Goal: Task Accomplishment & Management: Use online tool/utility

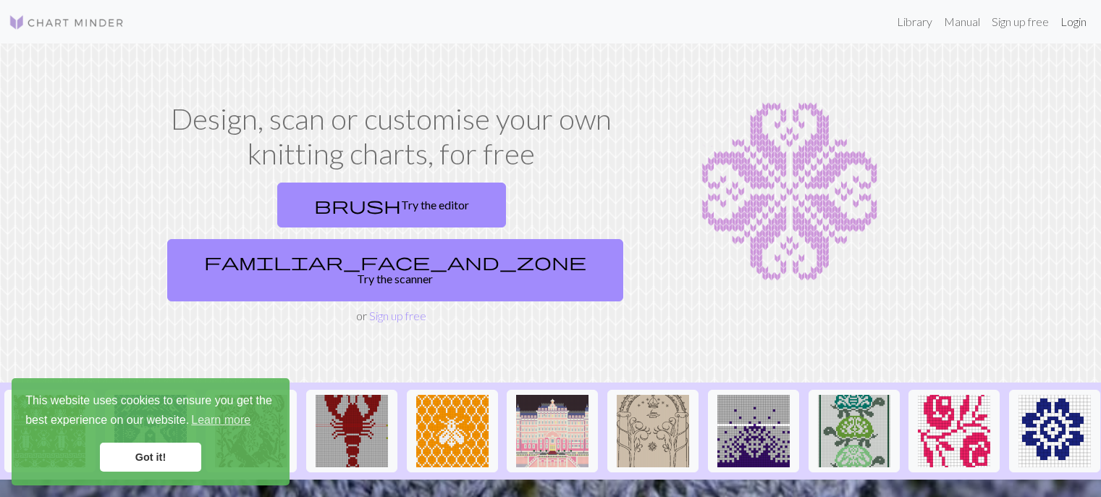
click at [1066, 26] on link "Login" at bounding box center [1074, 21] width 38 height 29
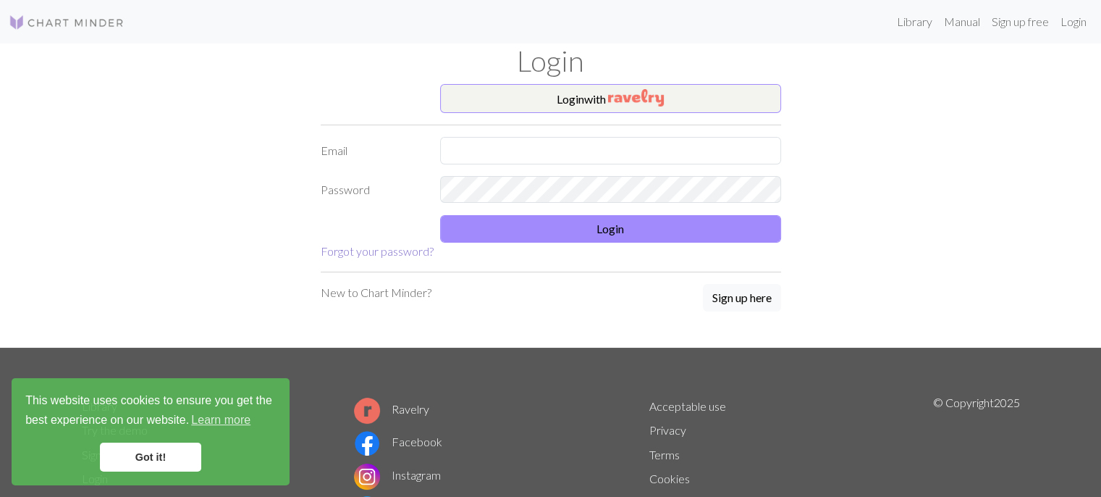
click at [394, 256] on link "Forgot your password?" at bounding box center [377, 251] width 113 height 14
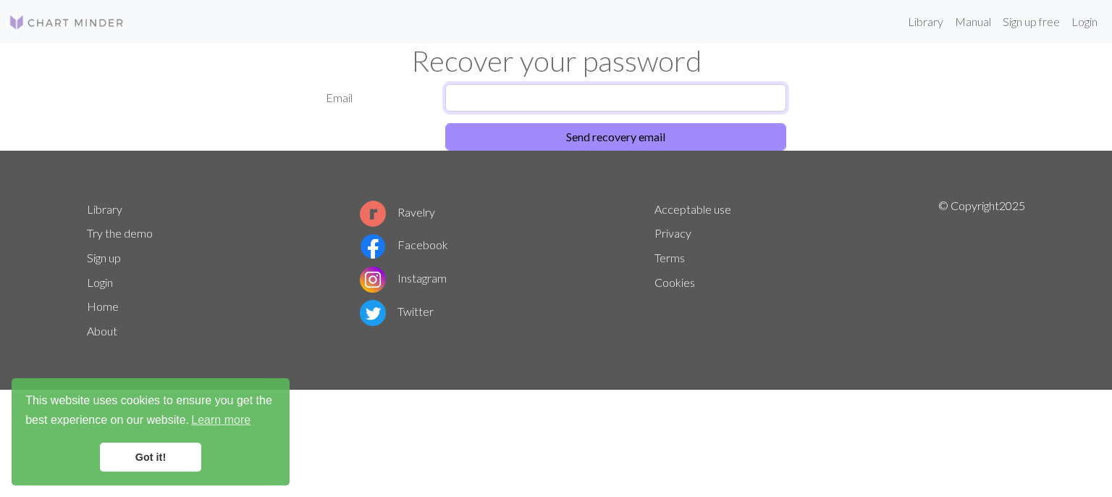
click at [550, 89] on input "text" at bounding box center [615, 98] width 341 height 28
type input "[EMAIL_ADDRESS][DOMAIN_NAME]"
click at [445, 123] on button "Send recovery email" at bounding box center [615, 137] width 341 height 28
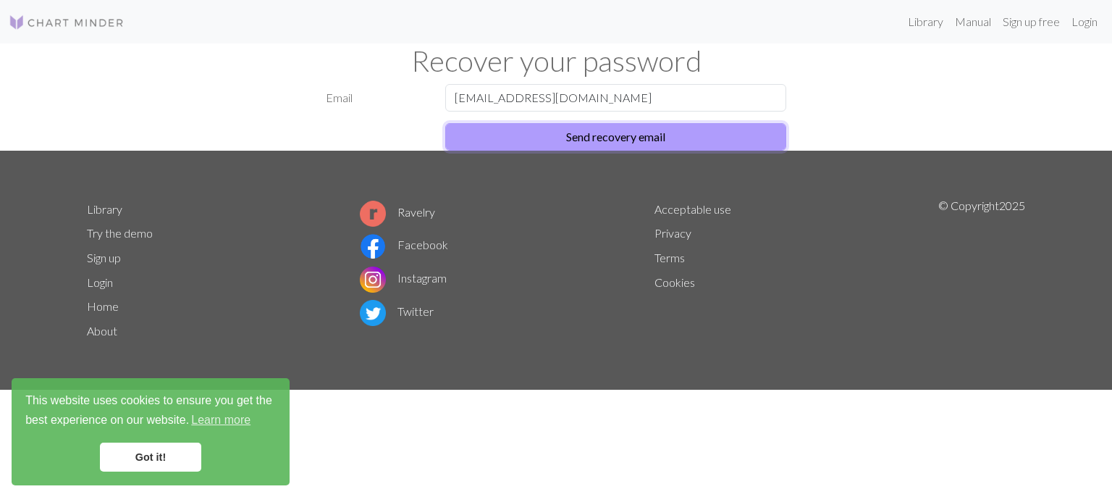
click at [558, 145] on button "Send recovery email" at bounding box center [615, 137] width 341 height 28
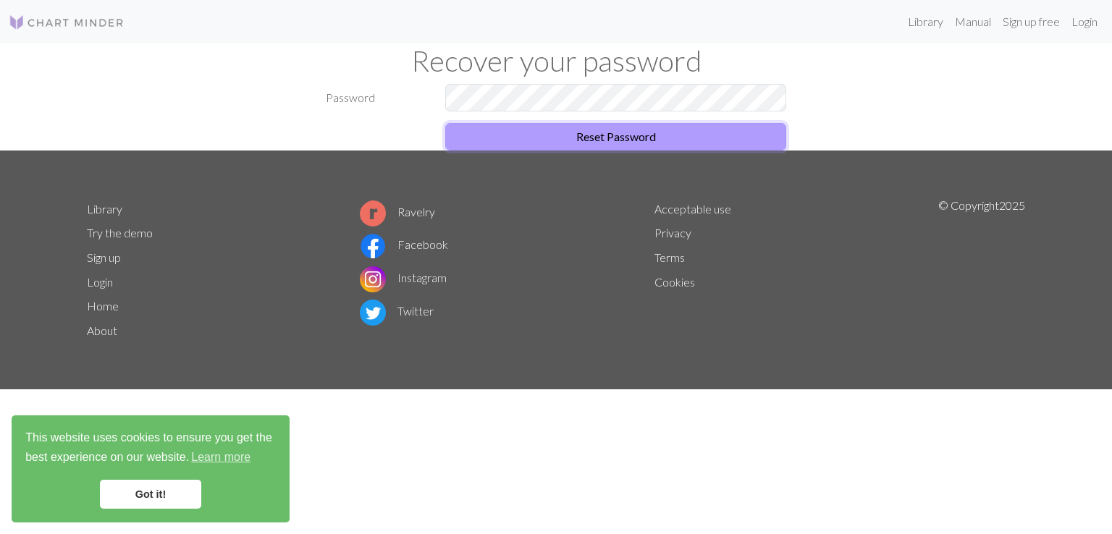
click at [544, 145] on button "Reset Password" at bounding box center [615, 137] width 341 height 28
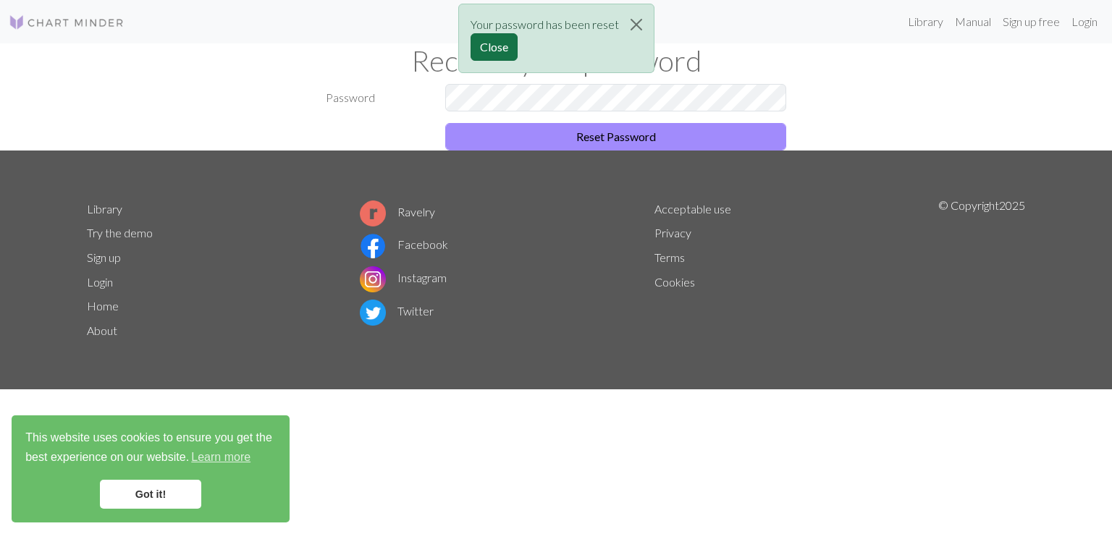
click at [507, 55] on button "Close" at bounding box center [494, 47] width 47 height 28
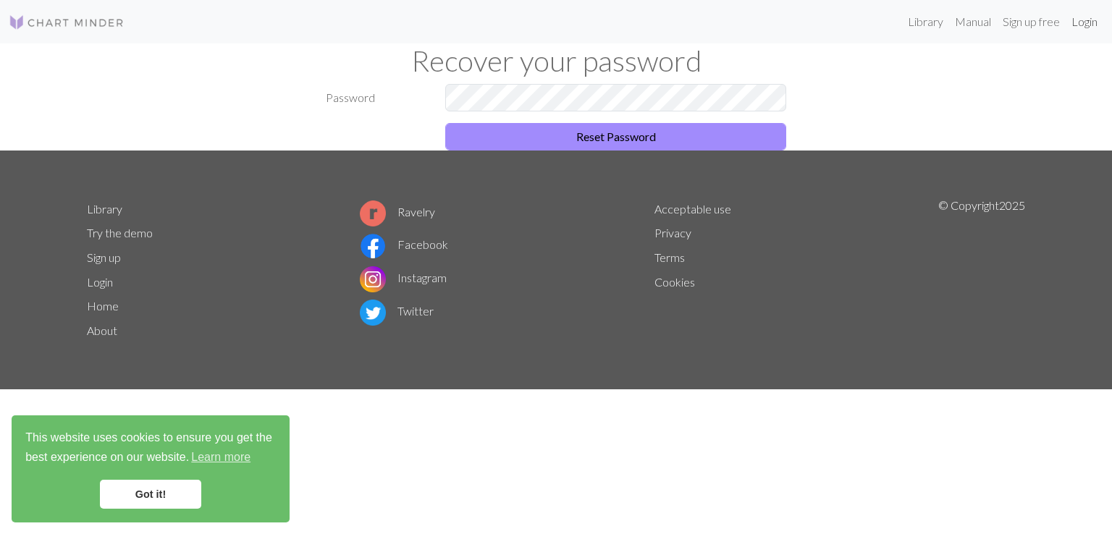
click at [1080, 27] on link "Login" at bounding box center [1085, 21] width 38 height 29
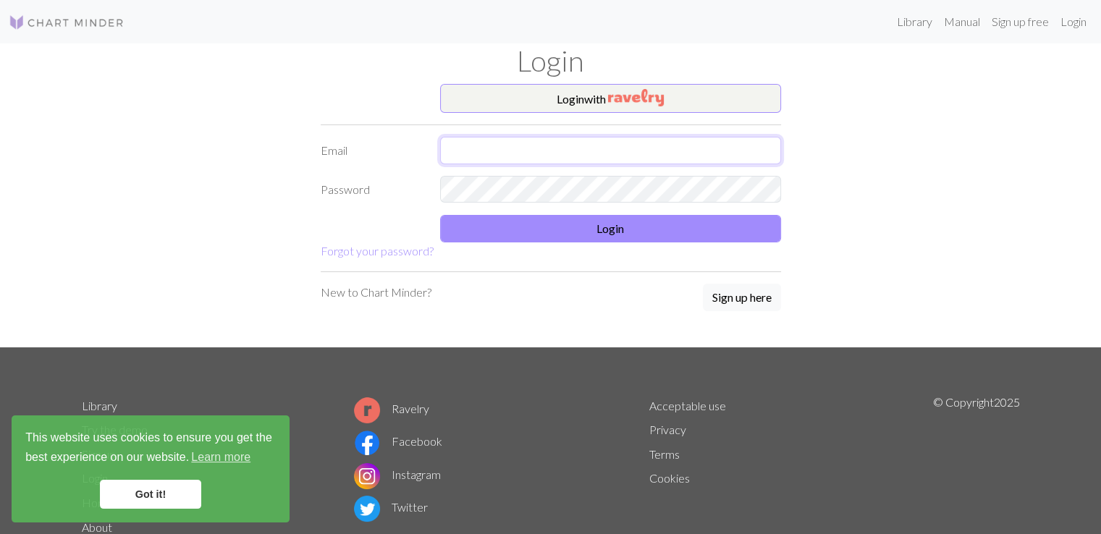
click at [470, 143] on input "text" at bounding box center [610, 151] width 341 height 28
click at [474, 145] on input "text" at bounding box center [610, 151] width 341 height 28
type input "[EMAIL_ADDRESS][DOMAIN_NAME]"
click at [652, 242] on form "Login with Email anastasia1957@gmail.com Password Login Forgot your password?" at bounding box center [551, 172] width 460 height 176
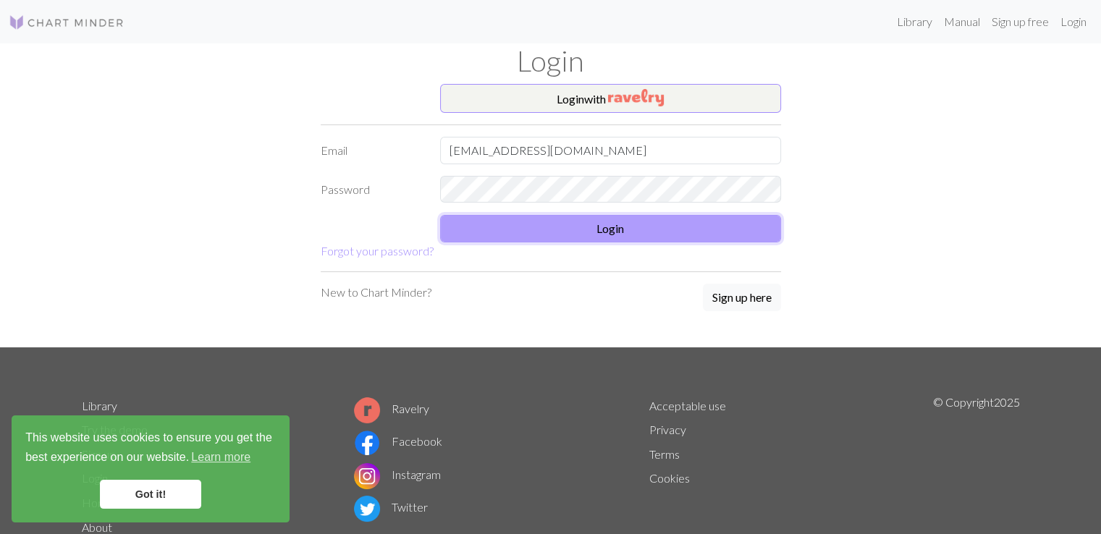
click at [666, 229] on button "Login" at bounding box center [610, 229] width 341 height 28
click at [583, 219] on button "Login" at bounding box center [610, 229] width 341 height 28
click at [533, 239] on button "Login" at bounding box center [610, 229] width 341 height 28
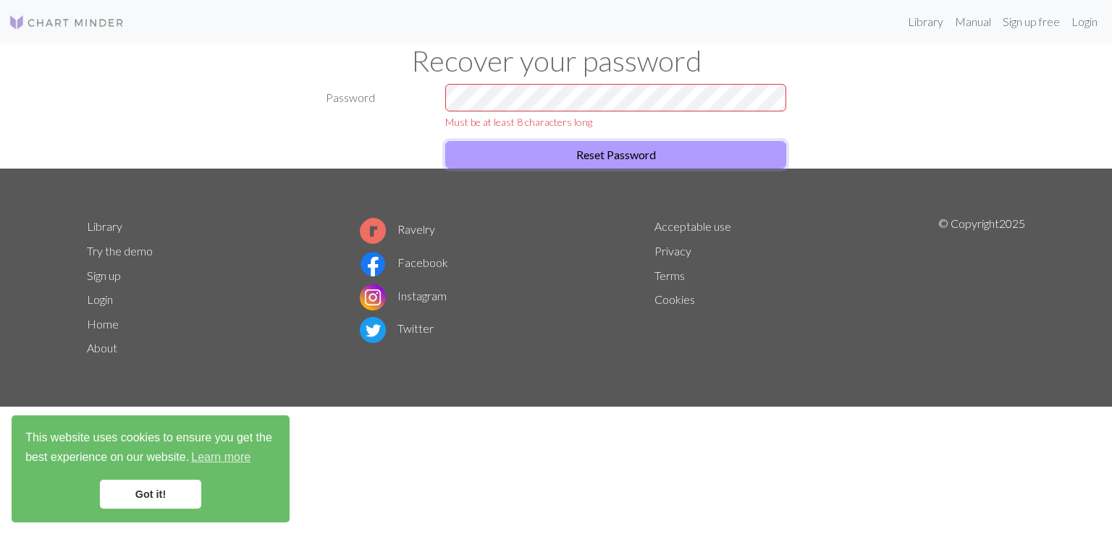
click at [586, 142] on button "Reset Password" at bounding box center [615, 155] width 341 height 28
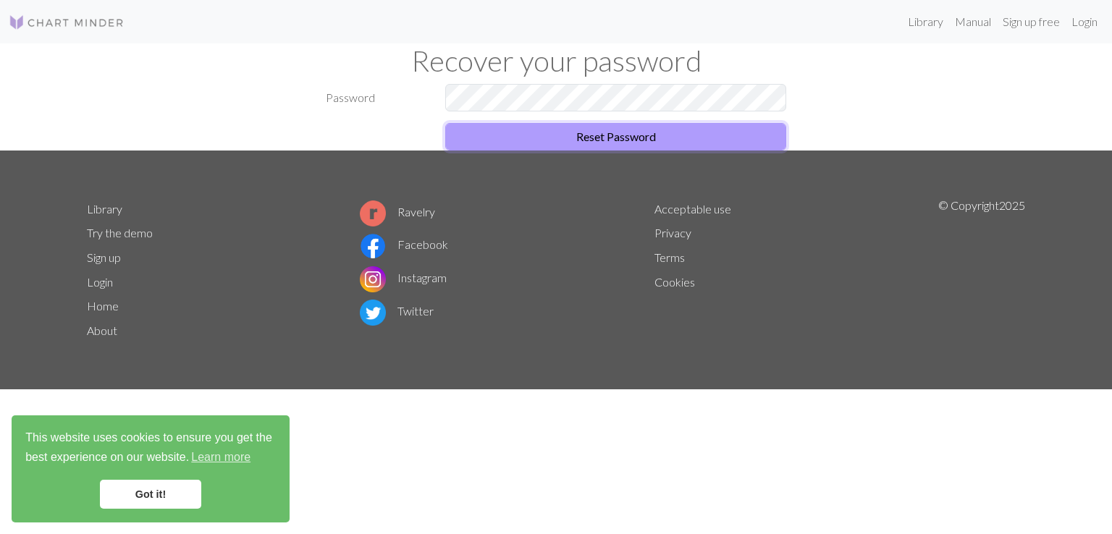
click at [572, 140] on button "Reset Password" at bounding box center [615, 137] width 341 height 28
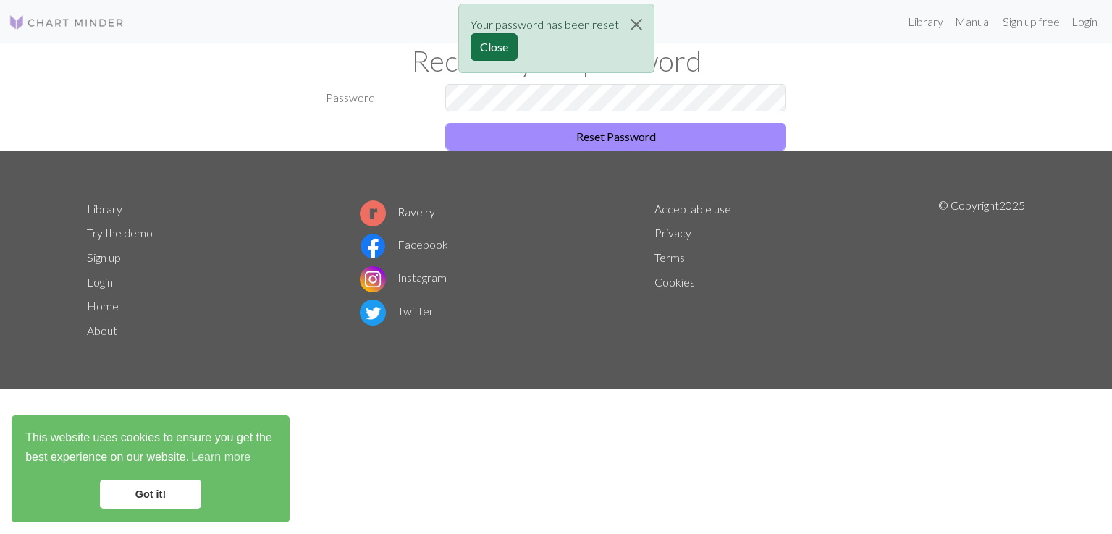
click at [486, 49] on button "Close" at bounding box center [494, 47] width 47 height 28
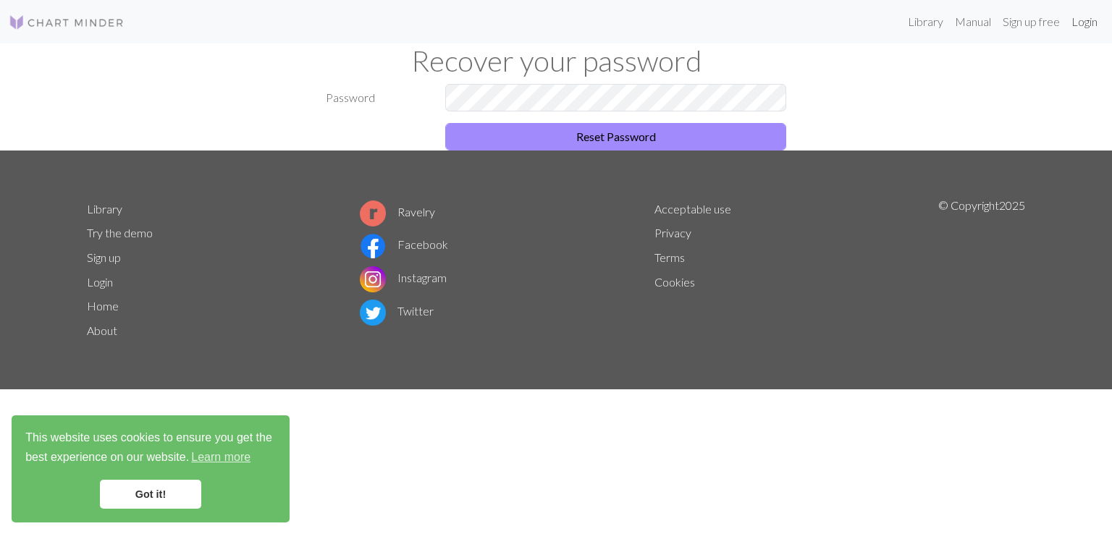
click at [1080, 25] on link "Login" at bounding box center [1085, 21] width 38 height 29
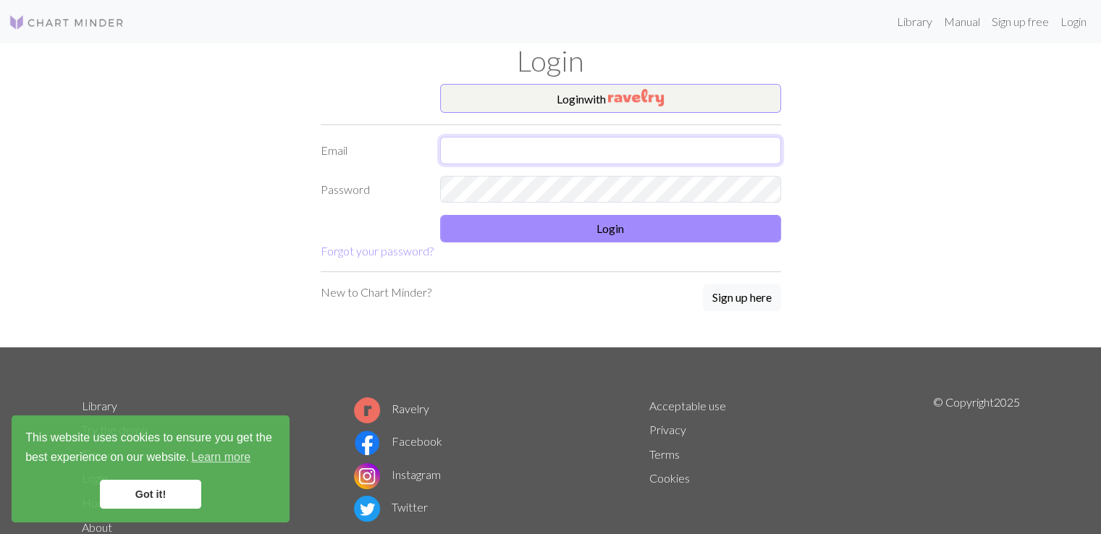
drag, startPoint x: 631, startPoint y: 140, endPoint x: 625, endPoint y: 155, distance: 16.5
click at [625, 155] on input "text" at bounding box center [610, 151] width 341 height 28
type input "[EMAIL_ADDRESS][DOMAIN_NAME]"
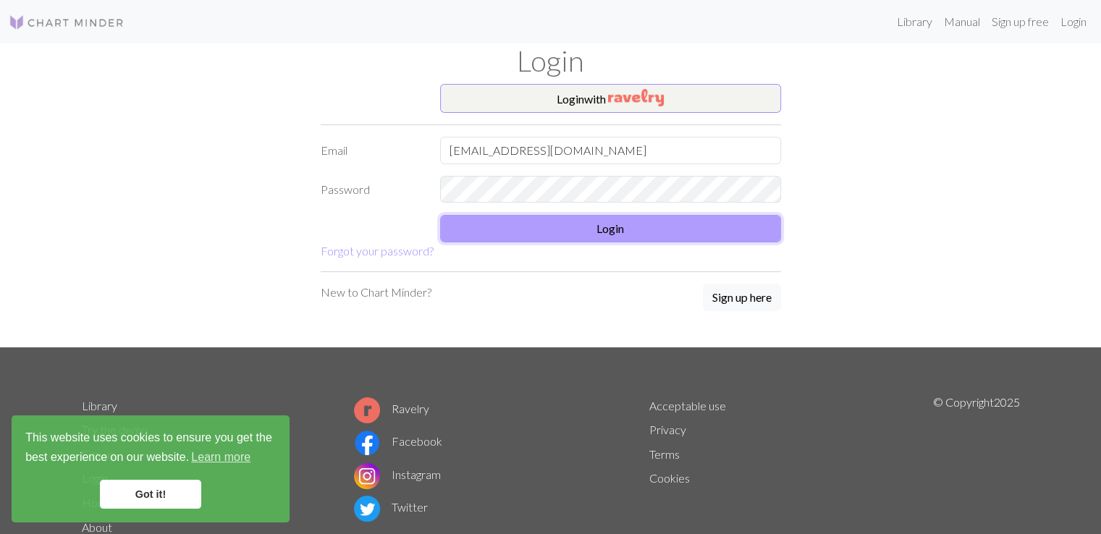
click at [542, 225] on button "Login" at bounding box center [610, 229] width 341 height 28
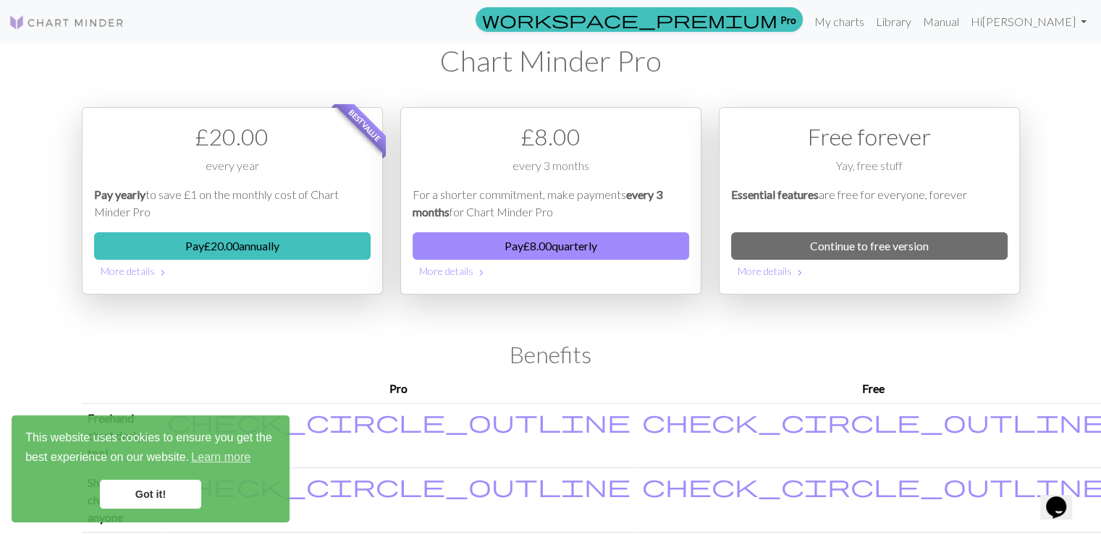
click at [851, 227] on div "Free forever Yay, free stuff Essential features are free for everyone, forever …" at bounding box center [869, 200] width 301 height 187
click at [850, 240] on link "Continue to free version" at bounding box center [869, 246] width 277 height 28
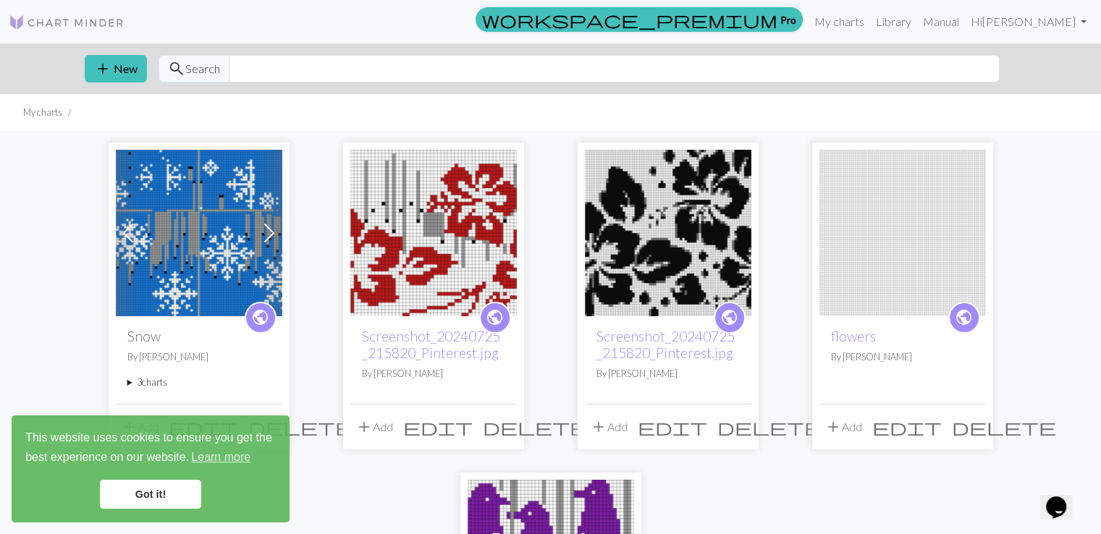
click at [160, 263] on img at bounding box center [199, 233] width 166 height 166
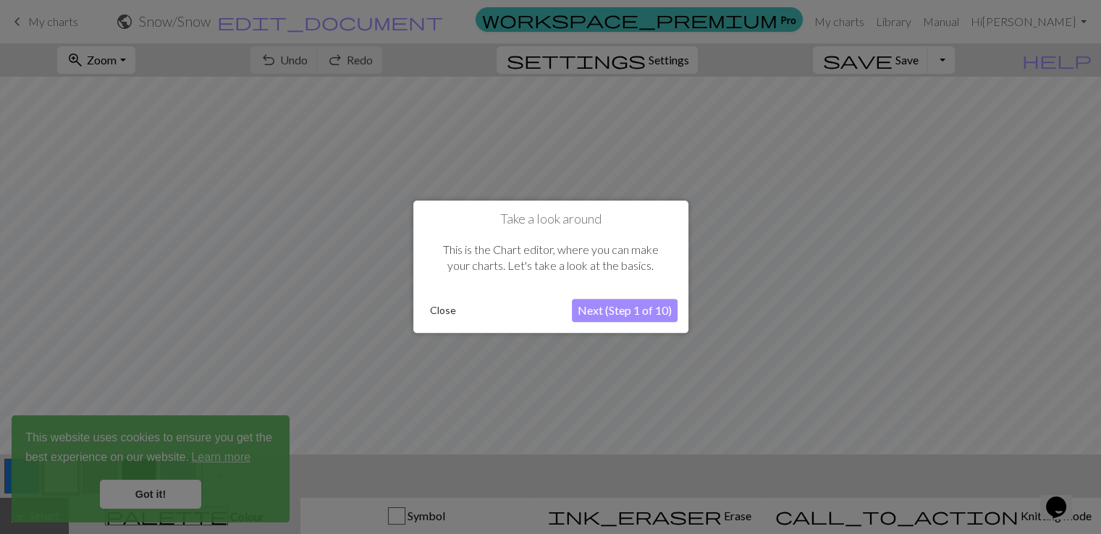
click at [30, 22] on div at bounding box center [550, 267] width 1101 height 534
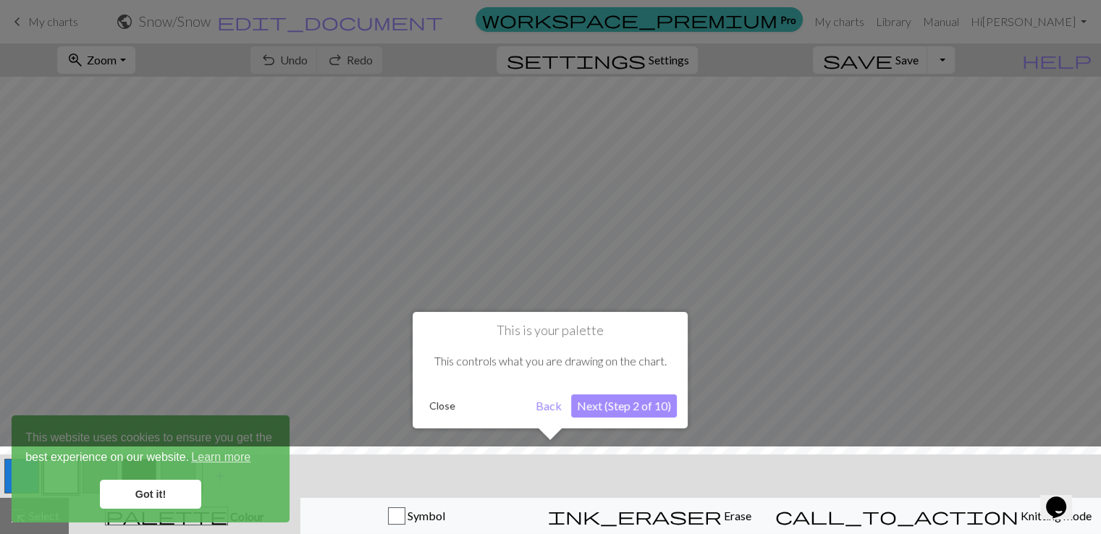
click at [25, 27] on div at bounding box center [550, 267] width 1101 height 534
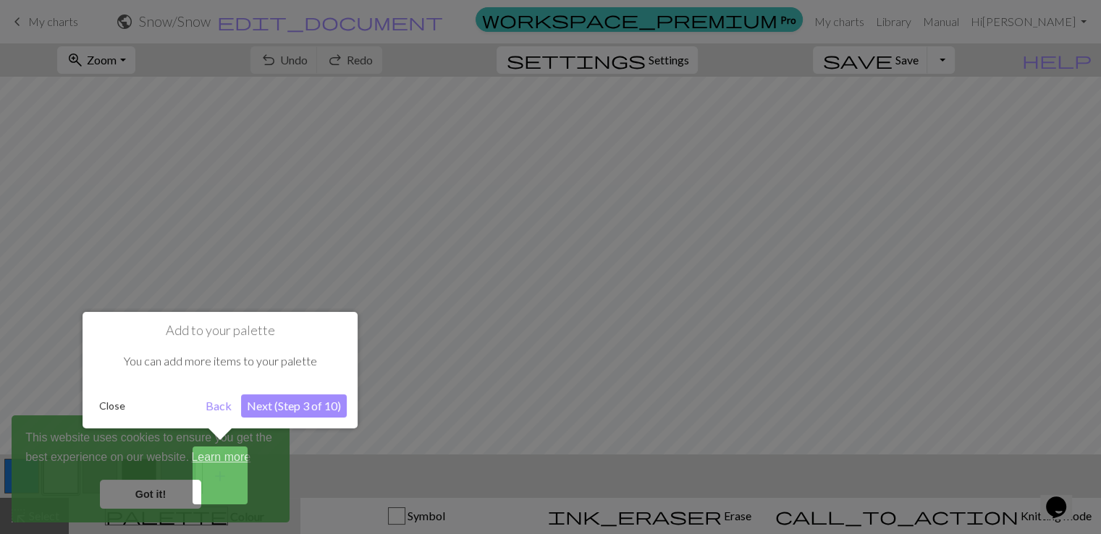
click at [89, 403] on div "Add to your palette You can add more items to your palette Close Back Next (Ste…" at bounding box center [220, 370] width 275 height 117
click at [103, 401] on button "Close" at bounding box center [112, 406] width 38 height 22
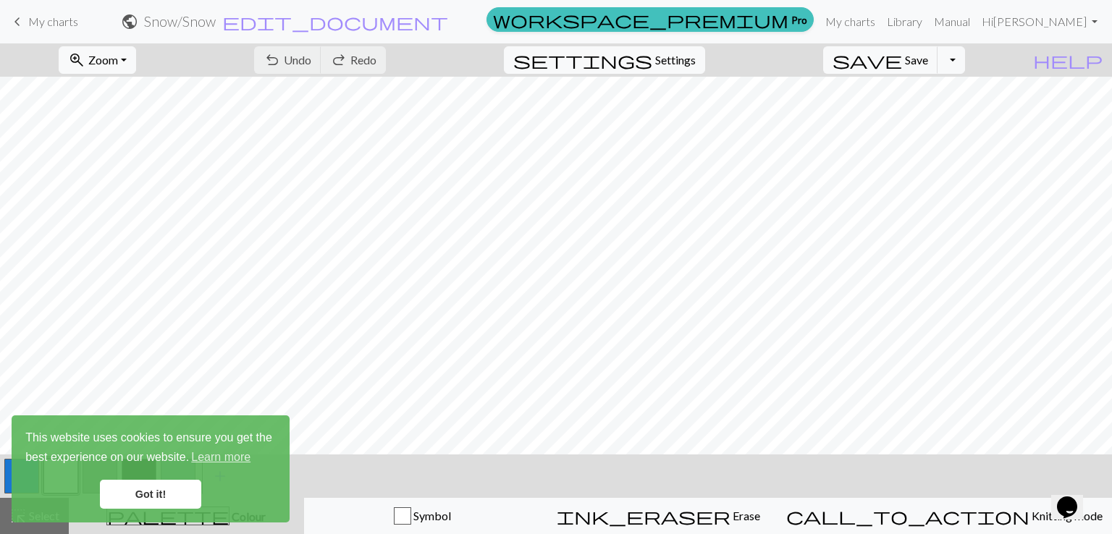
click at [26, 21] on link "keyboard_arrow_left My charts" at bounding box center [43, 21] width 69 height 25
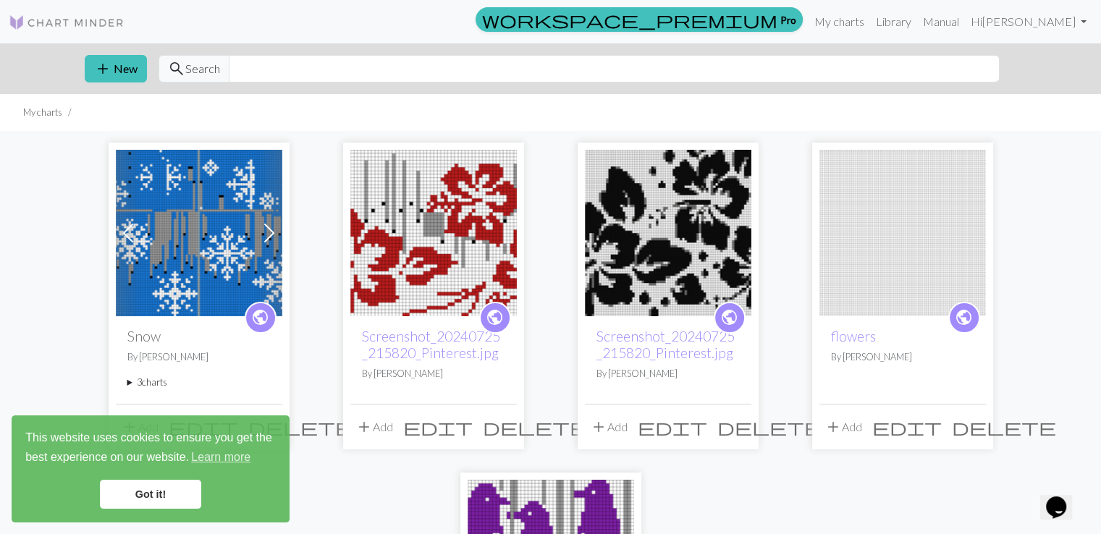
click at [194, 255] on img at bounding box center [199, 233] width 166 height 166
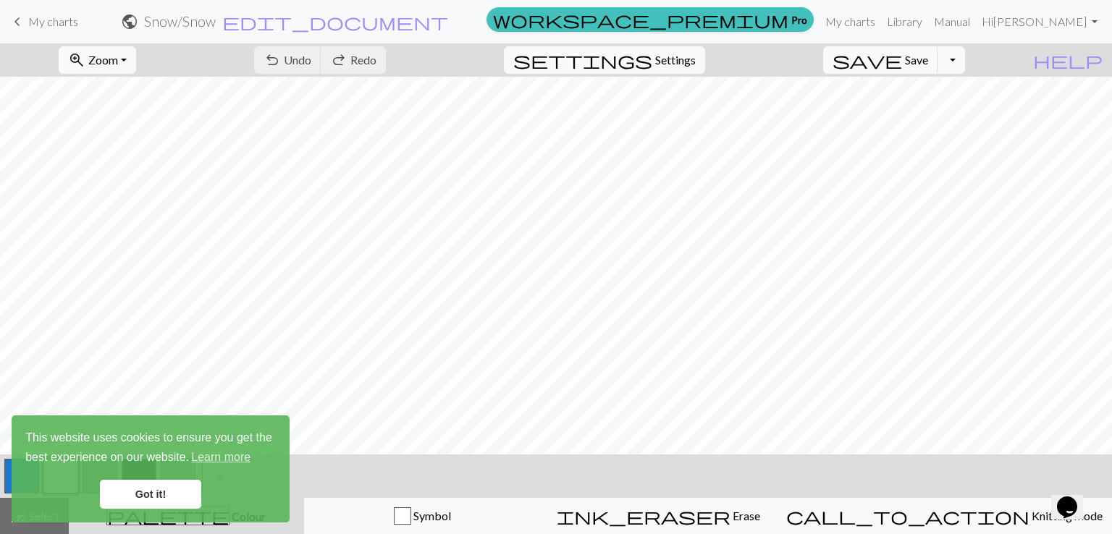
click at [35, 19] on span "My charts" at bounding box center [53, 21] width 50 height 14
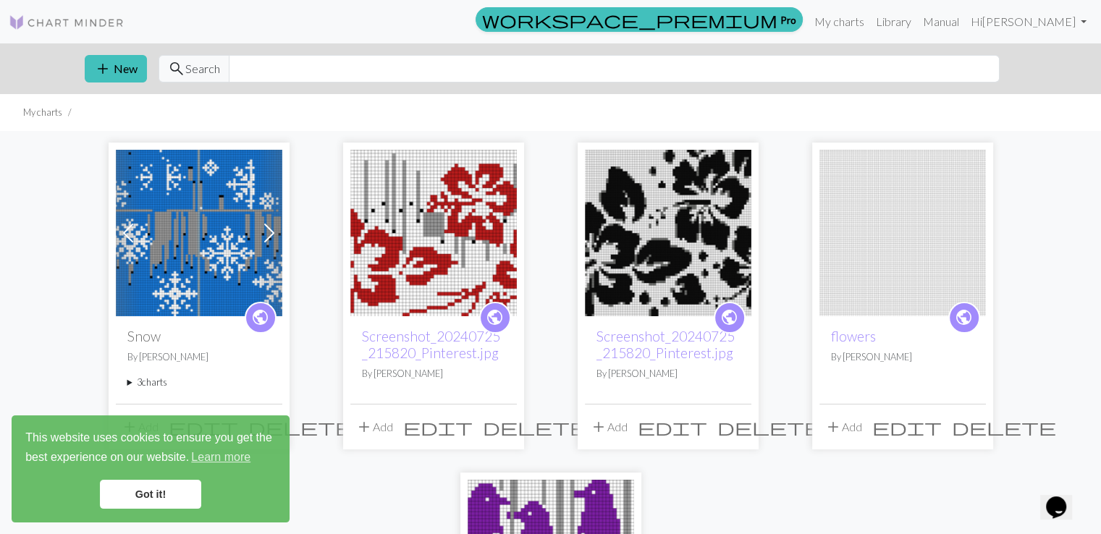
click at [429, 264] on img at bounding box center [433, 233] width 166 height 166
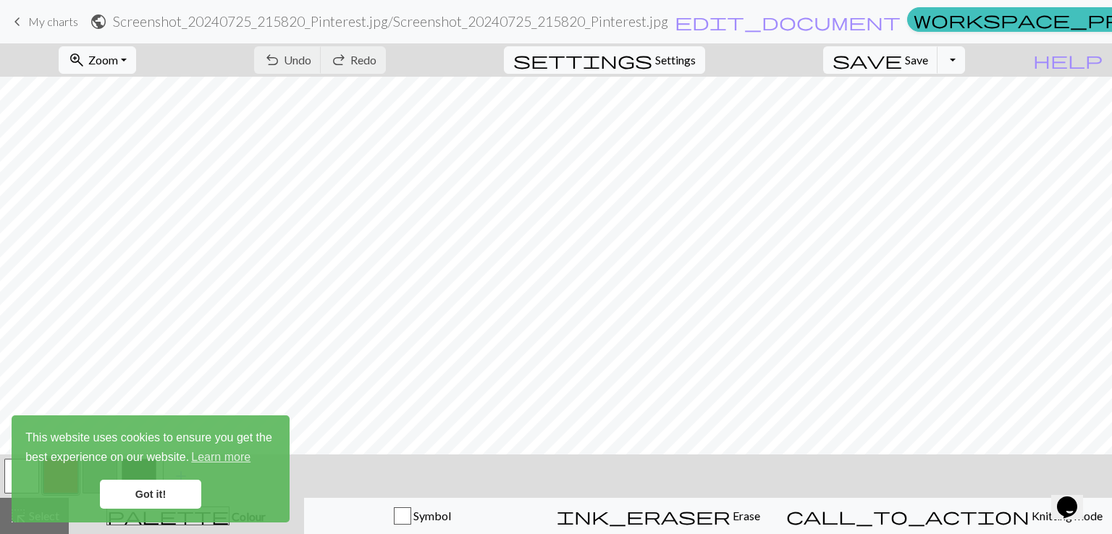
click at [38, 22] on span "My charts" at bounding box center [53, 21] width 50 height 14
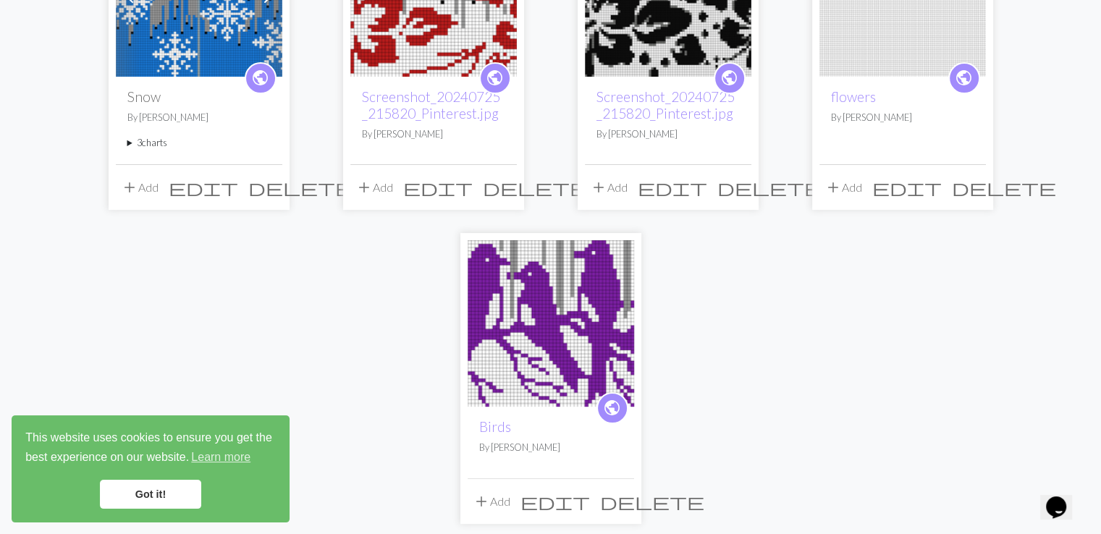
scroll to position [242, 0]
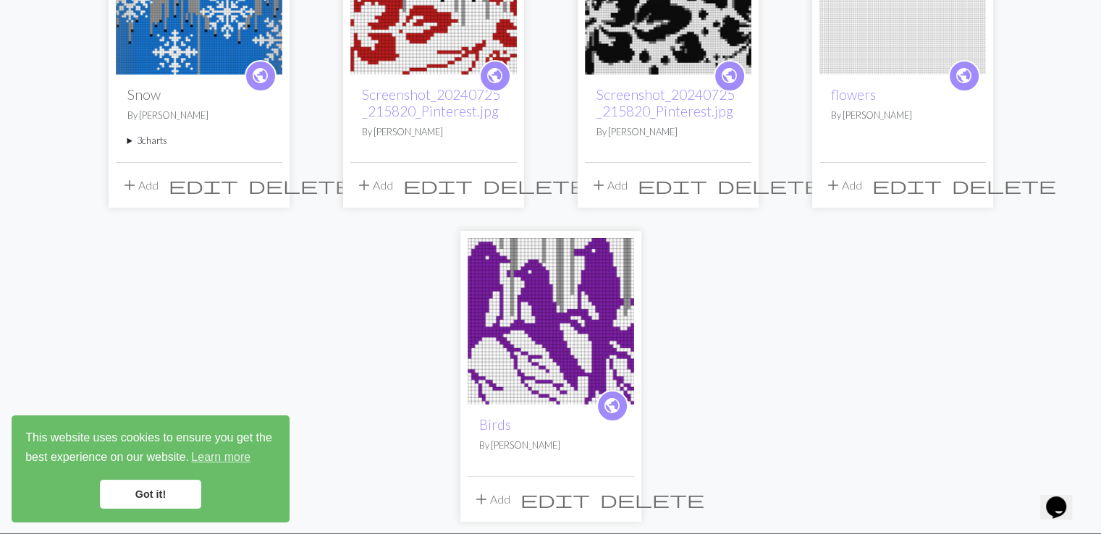
click at [556, 368] on img at bounding box center [551, 321] width 166 height 166
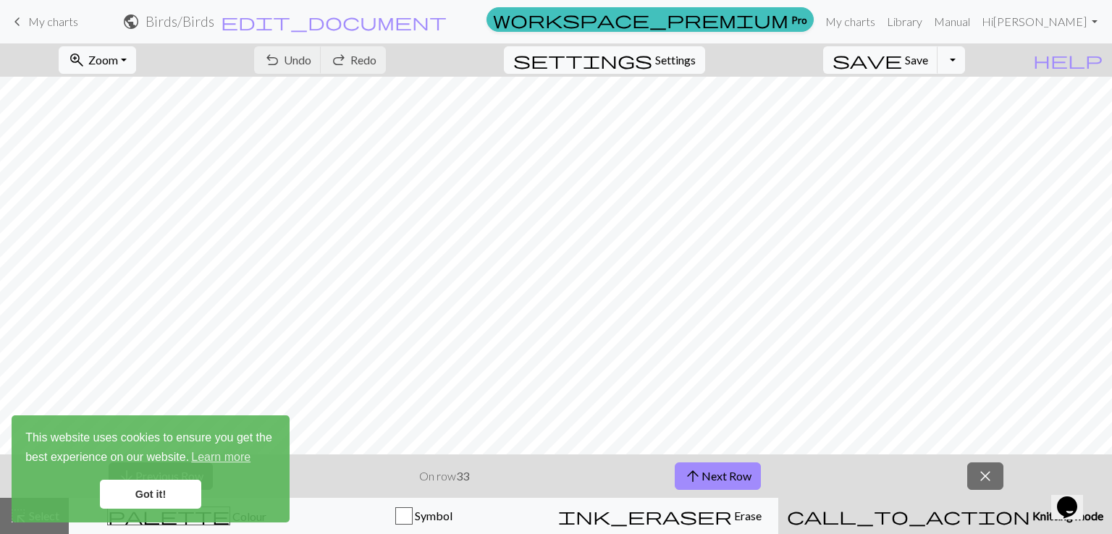
click at [30, 15] on span "My charts" at bounding box center [53, 21] width 50 height 14
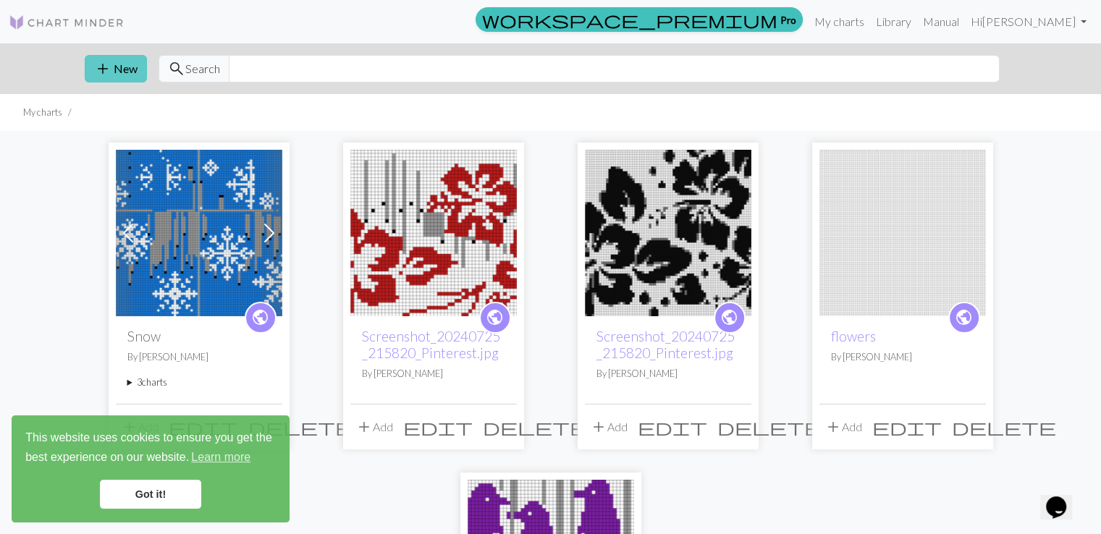
click at [107, 72] on span "add" at bounding box center [102, 69] width 17 height 20
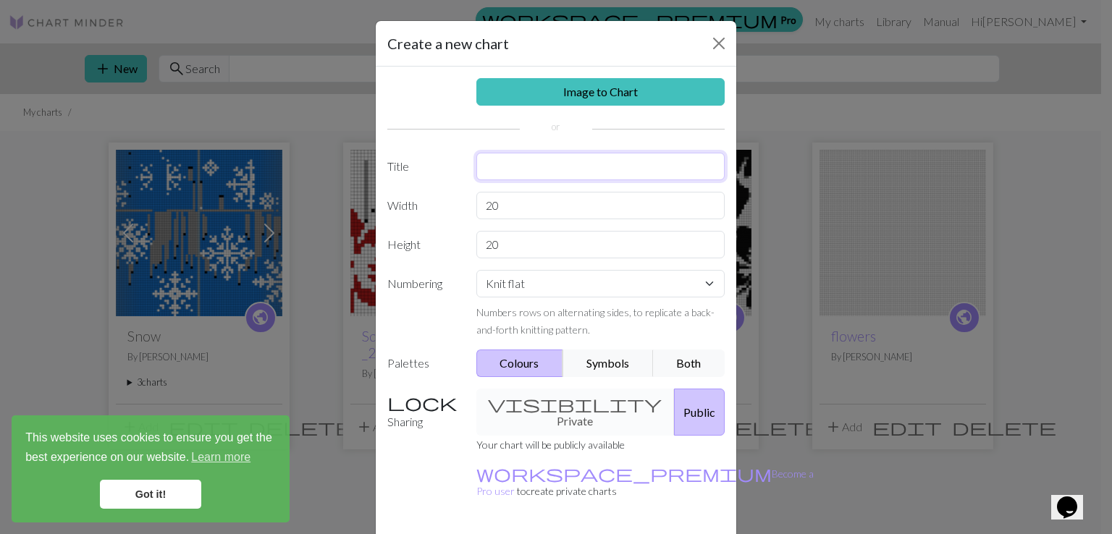
click at [536, 167] on input "text" at bounding box center [600, 167] width 249 height 28
type input "Leaves"
click at [520, 216] on input "20" at bounding box center [600, 206] width 249 height 28
type input "126"
click at [514, 239] on input "20" at bounding box center [600, 245] width 249 height 28
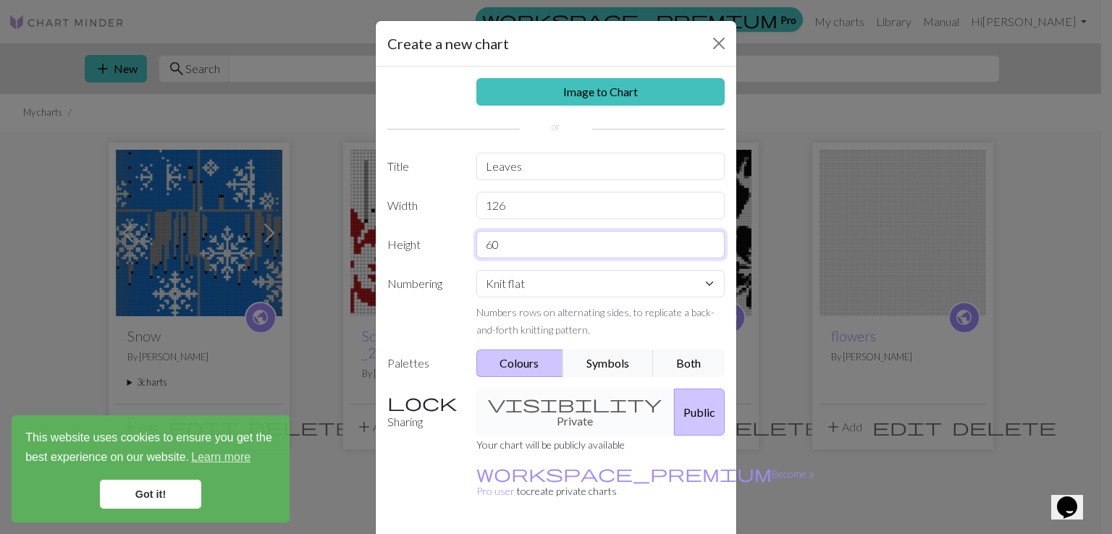
type input "60"
click at [541, 284] on select "Knit flat Knit in the round Lace knitting Cross stitch" at bounding box center [600, 284] width 249 height 28
select select "round"
click at [476, 270] on select "Knit flat Knit in the round Lace knitting Cross stitch" at bounding box center [600, 284] width 249 height 28
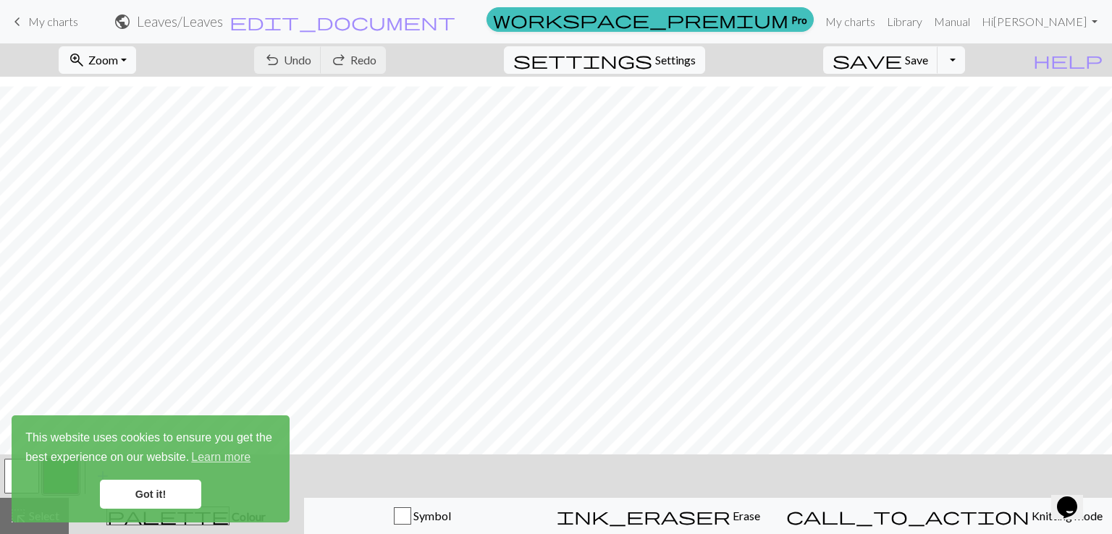
scroll to position [567, 0]
click at [178, 499] on link "Got it!" at bounding box center [150, 494] width 101 height 29
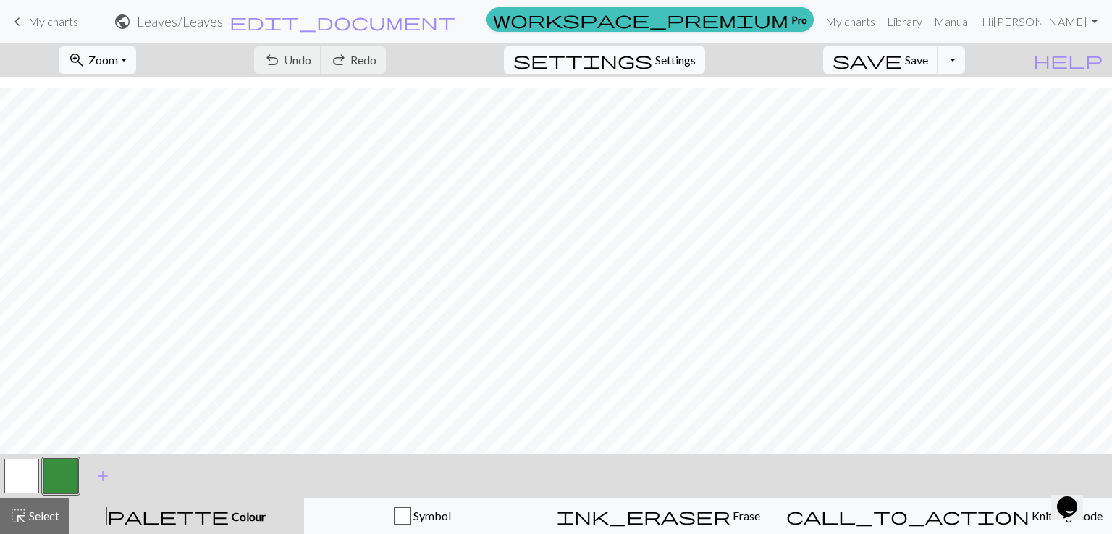
click at [64, 475] on button "button" at bounding box center [60, 476] width 35 height 35
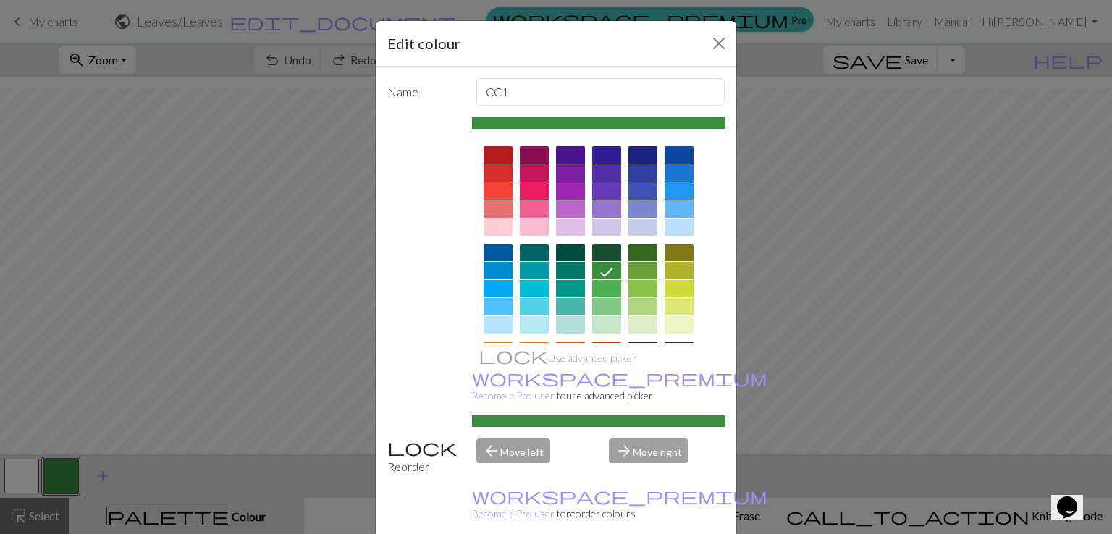
click at [640, 292] on div at bounding box center [642, 288] width 29 height 17
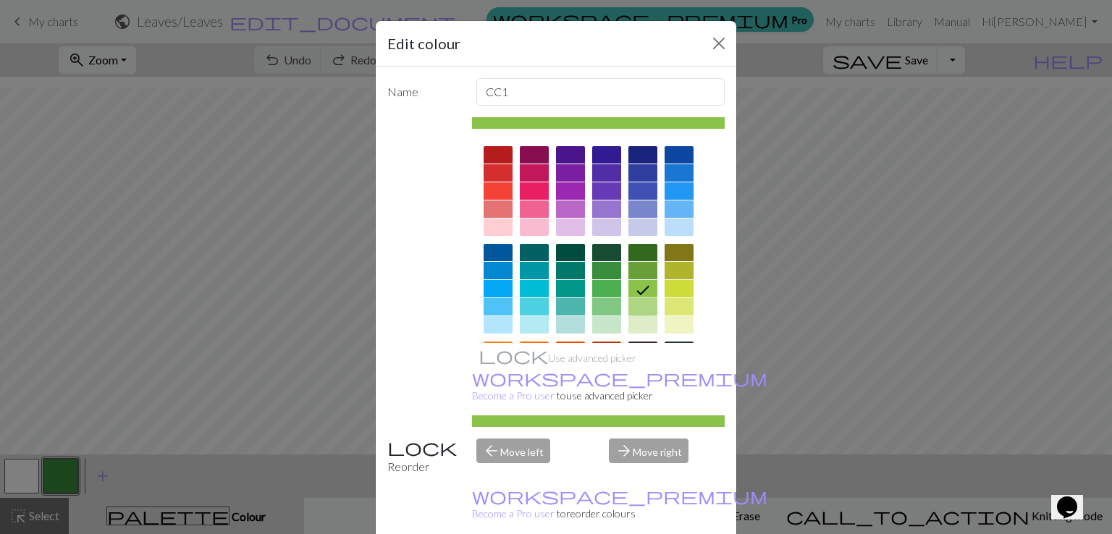
click at [641, 310] on div at bounding box center [642, 306] width 29 height 17
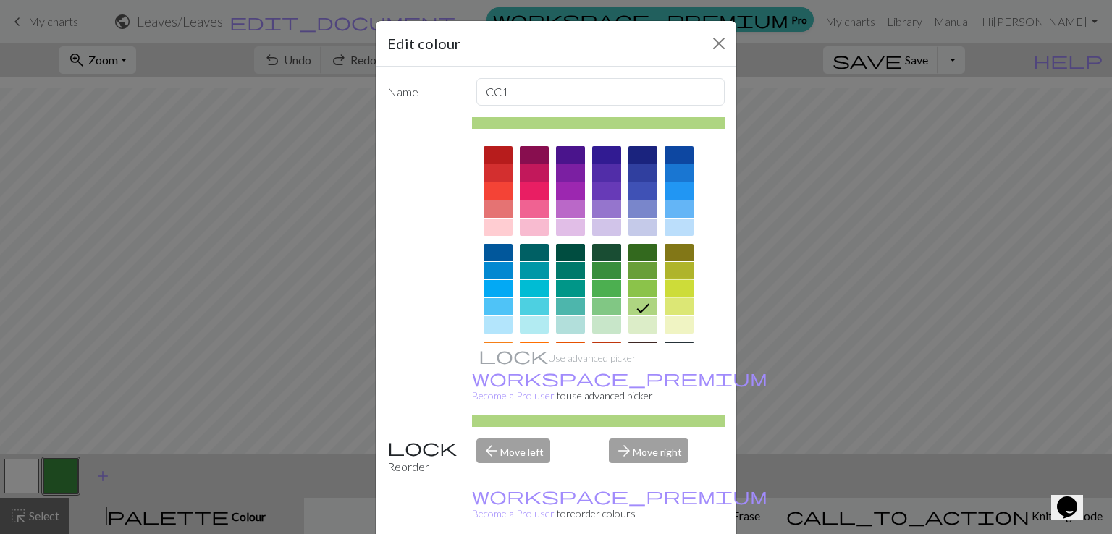
click at [665, 293] on div at bounding box center [679, 288] width 29 height 17
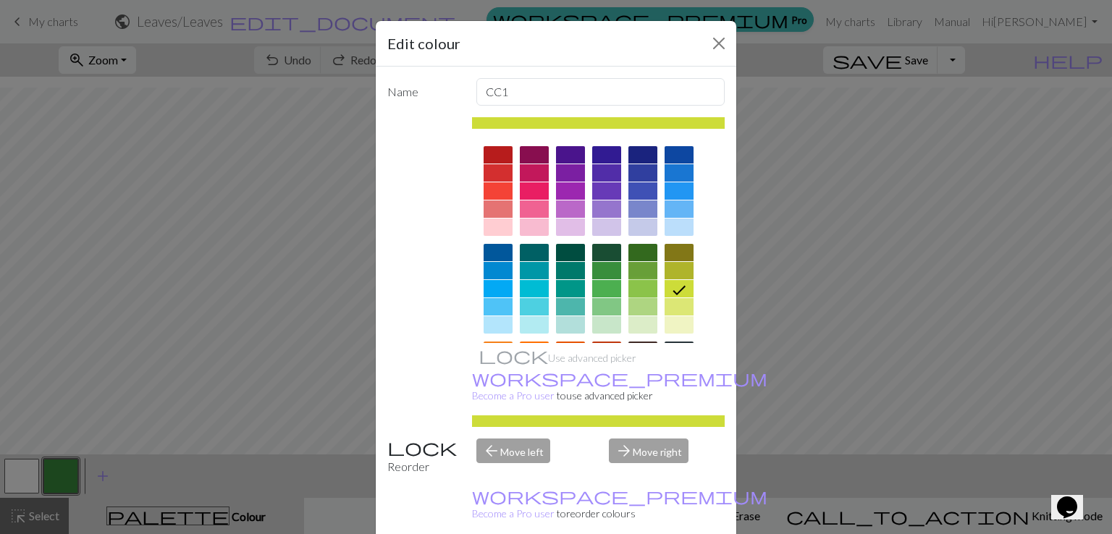
click at [645, 295] on div at bounding box center [642, 288] width 29 height 17
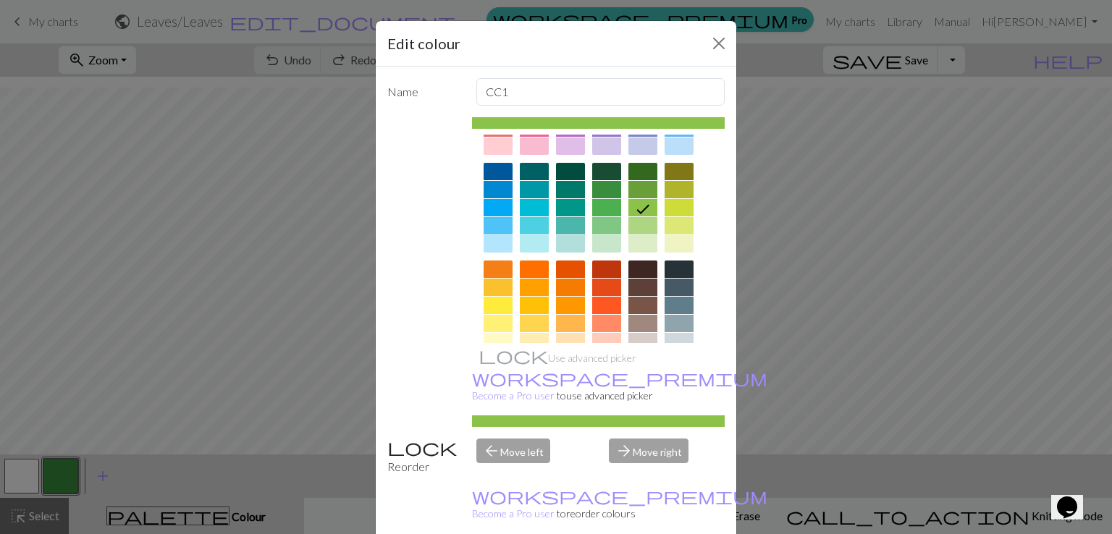
scroll to position [96, 0]
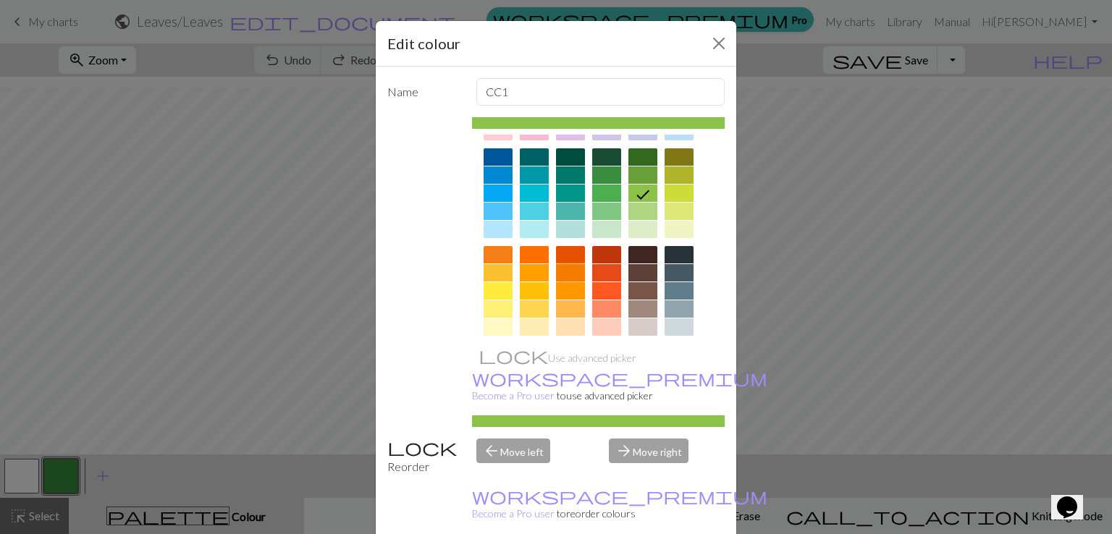
click at [556, 266] on div at bounding box center [570, 272] width 29 height 17
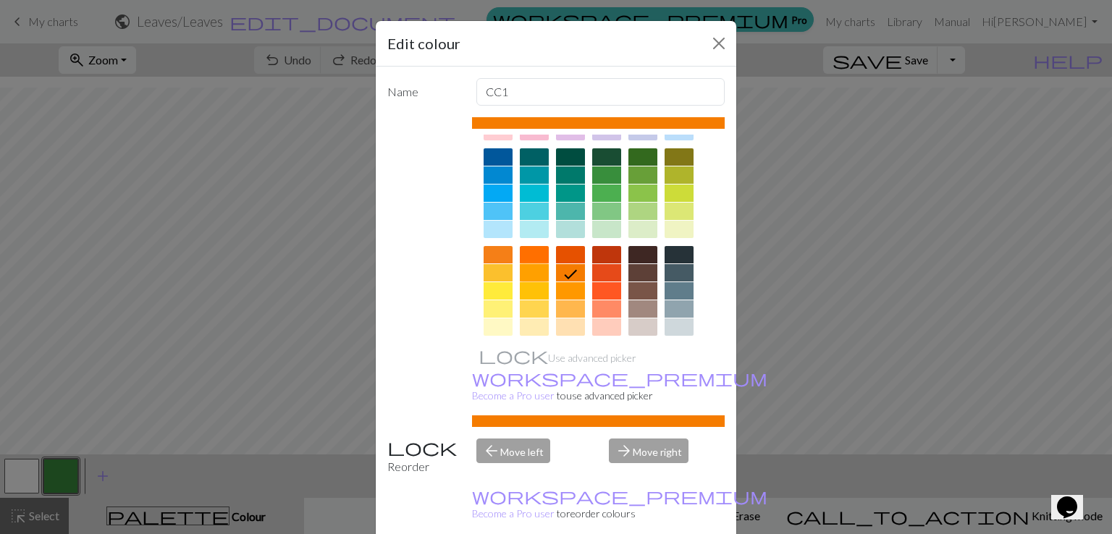
click at [528, 277] on div at bounding box center [534, 272] width 29 height 17
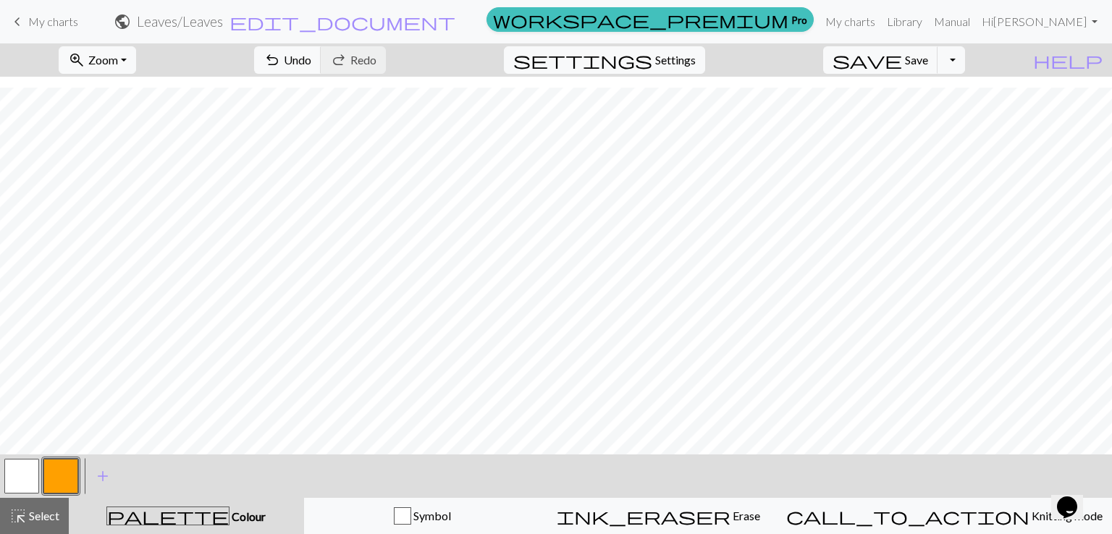
click at [13, 473] on button "button" at bounding box center [21, 476] width 35 height 35
click at [54, 476] on button "button" at bounding box center [60, 476] width 35 height 35
click at [18, 478] on button "button" at bounding box center [21, 476] width 35 height 35
click at [64, 484] on button "button" at bounding box center [60, 476] width 35 height 35
click at [136, 56] on button "zoom_in Zoom Zoom" at bounding box center [97, 60] width 77 height 28
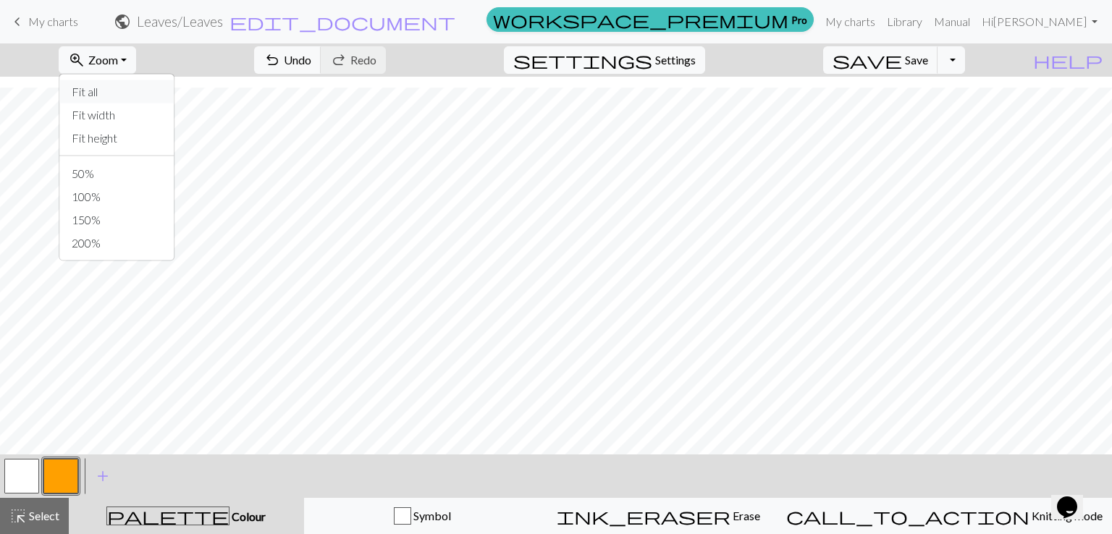
click at [139, 93] on button "Fit all" at bounding box center [117, 91] width 114 height 23
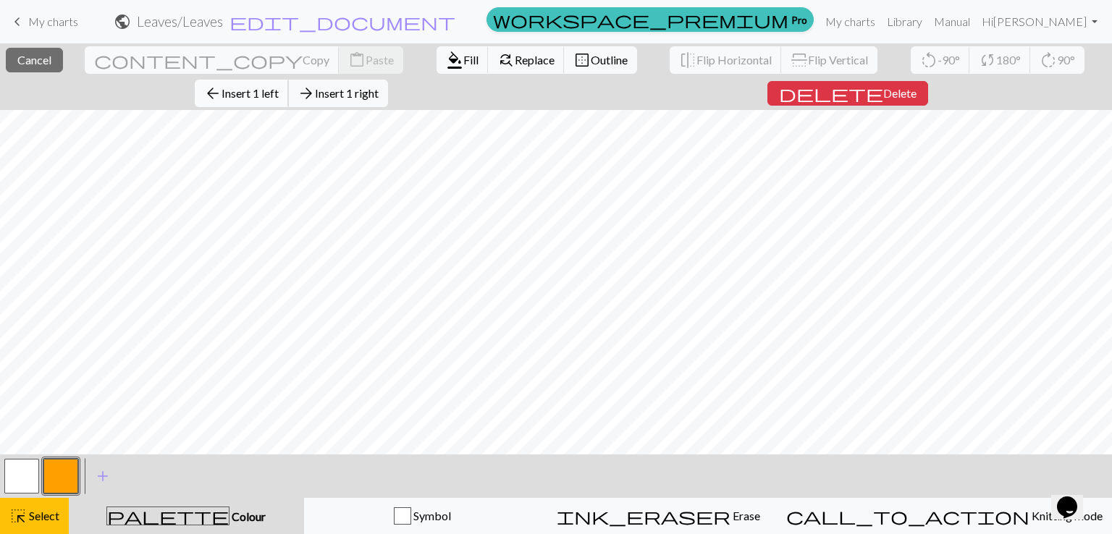
click at [289, 80] on button "arrow_back Insert 1 left" at bounding box center [242, 94] width 94 height 28
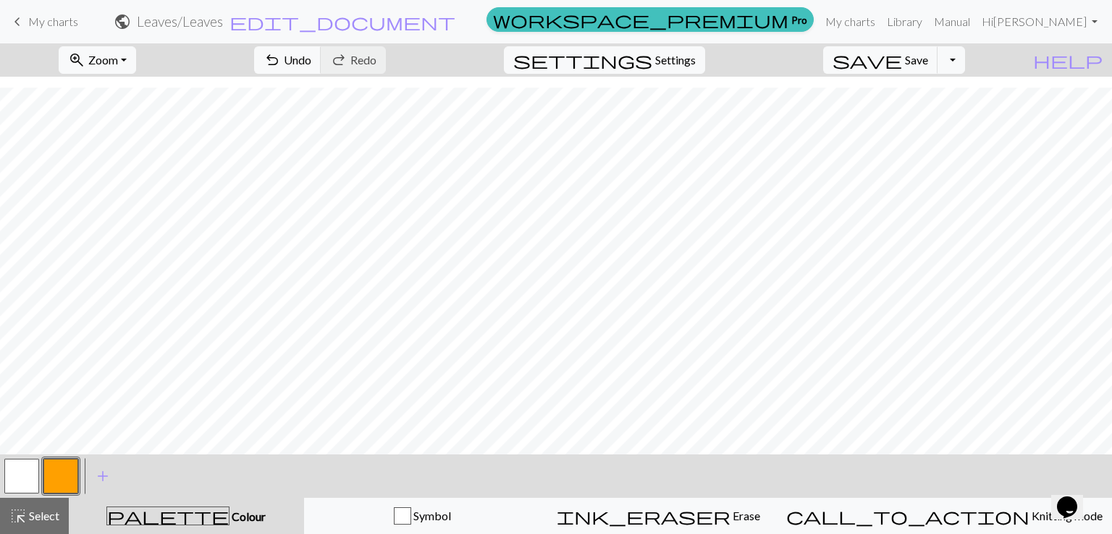
click at [15, 477] on button "button" at bounding box center [21, 476] width 35 height 35
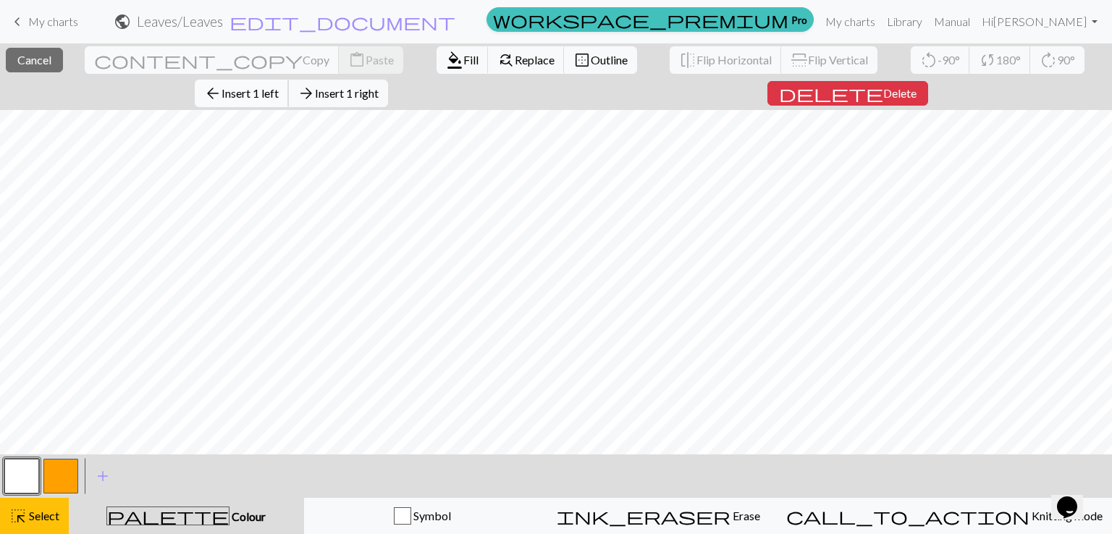
click at [279, 86] on span "Insert 1 left" at bounding box center [250, 93] width 57 height 14
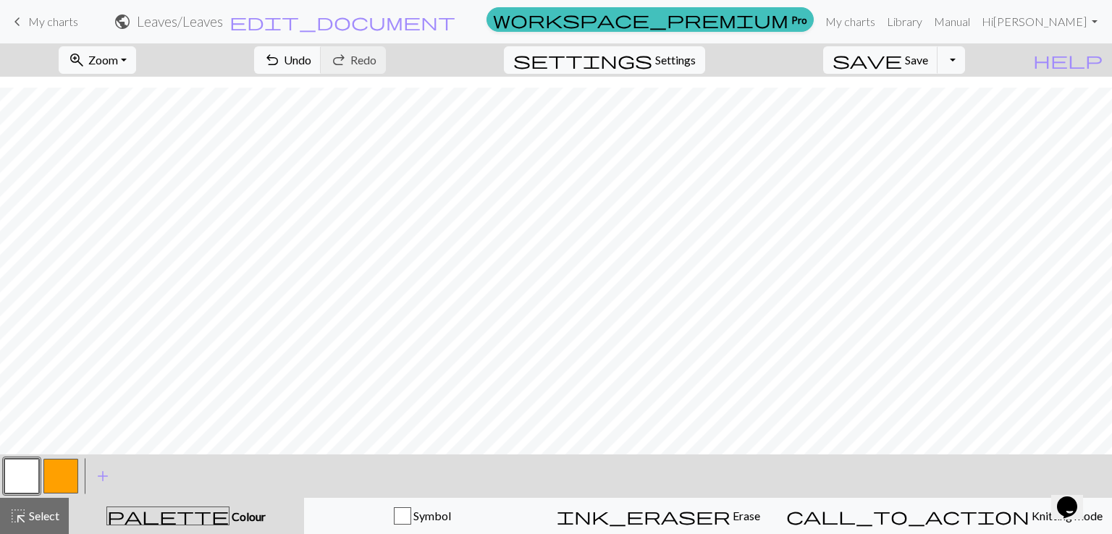
click at [49, 482] on button "button" at bounding box center [60, 476] width 35 height 35
click at [19, 467] on button "button" at bounding box center [21, 476] width 35 height 35
click at [54, 481] on button "button" at bounding box center [60, 476] width 35 height 35
click at [23, 468] on button "button" at bounding box center [21, 476] width 35 height 35
click at [60, 473] on button "button" at bounding box center [60, 476] width 35 height 35
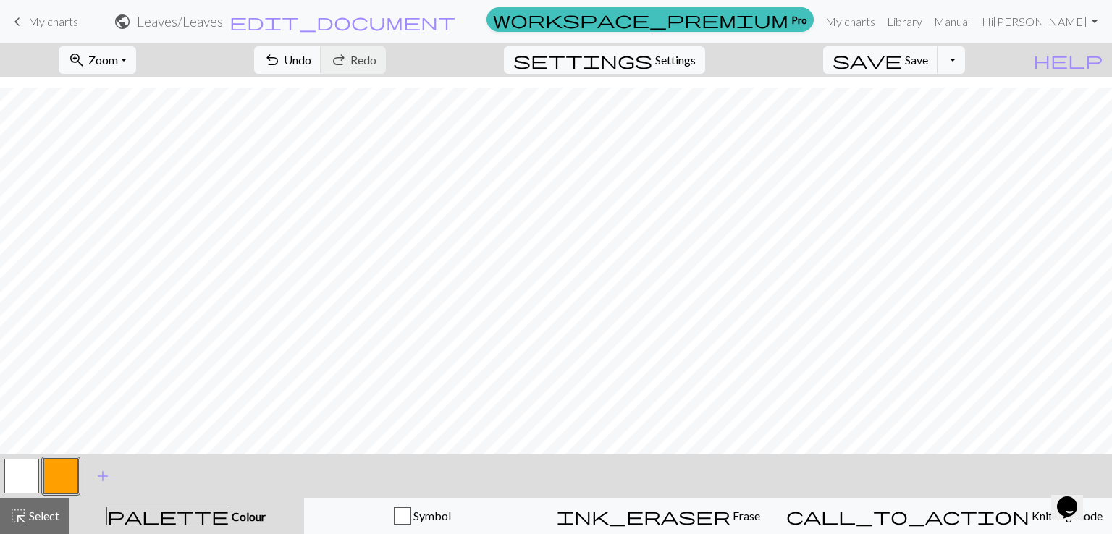
click at [25, 475] on button "button" at bounding box center [21, 476] width 35 height 35
click at [69, 473] on button "button" at bounding box center [60, 476] width 35 height 35
click at [33, 471] on button "button" at bounding box center [21, 476] width 35 height 35
click at [69, 479] on button "button" at bounding box center [60, 476] width 35 height 35
click at [27, 471] on button "button" at bounding box center [21, 476] width 35 height 35
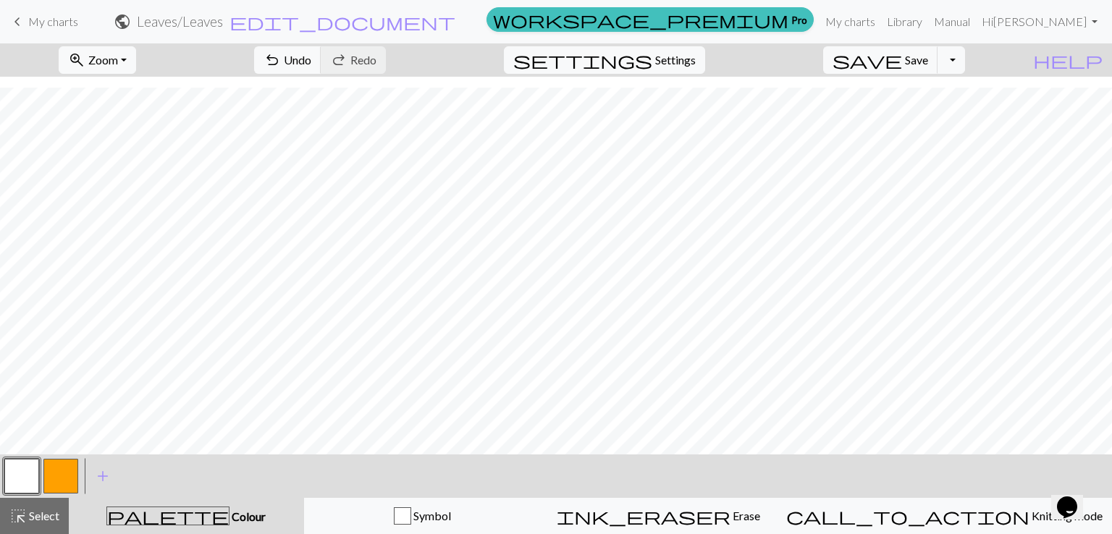
click at [50, 470] on button "button" at bounding box center [60, 476] width 35 height 35
click at [28, 475] on button "button" at bounding box center [21, 476] width 35 height 35
click at [67, 487] on button "button" at bounding box center [60, 476] width 35 height 35
click at [24, 471] on button "button" at bounding box center [21, 476] width 35 height 35
click at [56, 473] on button "button" at bounding box center [60, 476] width 35 height 35
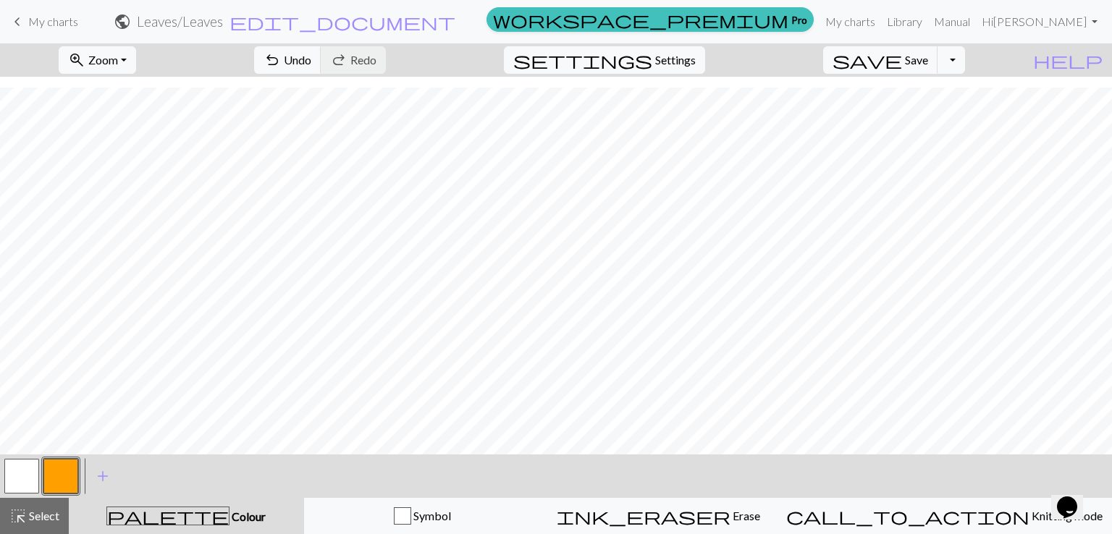
click at [29, 478] on button "button" at bounding box center [21, 476] width 35 height 35
click at [58, 470] on button "button" at bounding box center [60, 476] width 35 height 35
click at [29, 481] on button "button" at bounding box center [21, 476] width 35 height 35
click at [66, 469] on button "button" at bounding box center [60, 476] width 35 height 35
